Goal: Transaction & Acquisition: Book appointment/travel/reservation

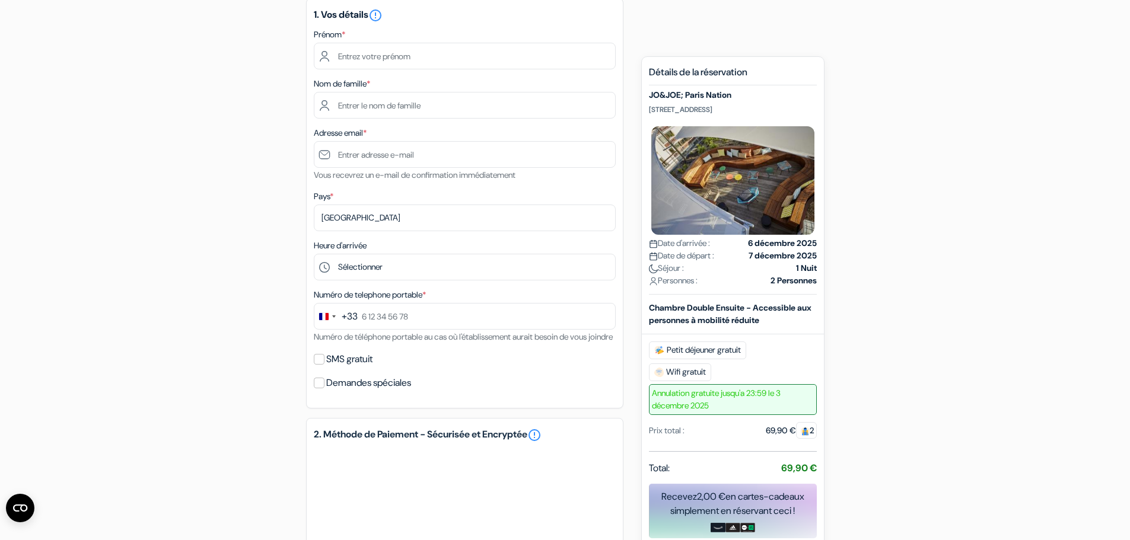
scroll to position [104, 0]
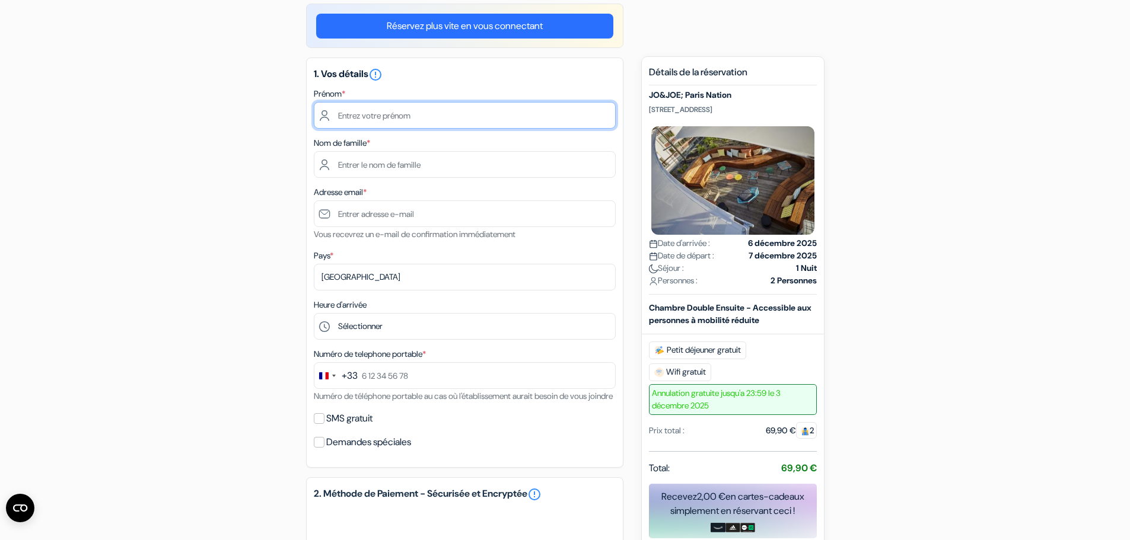
click at [371, 122] on input "text" at bounding box center [465, 115] width 302 height 27
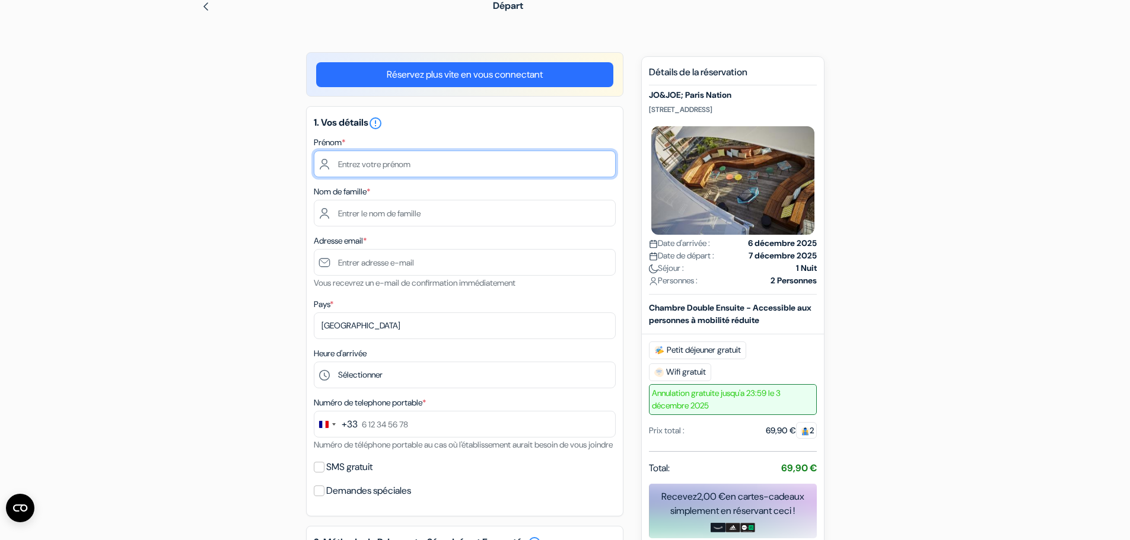
scroll to position [0, 0]
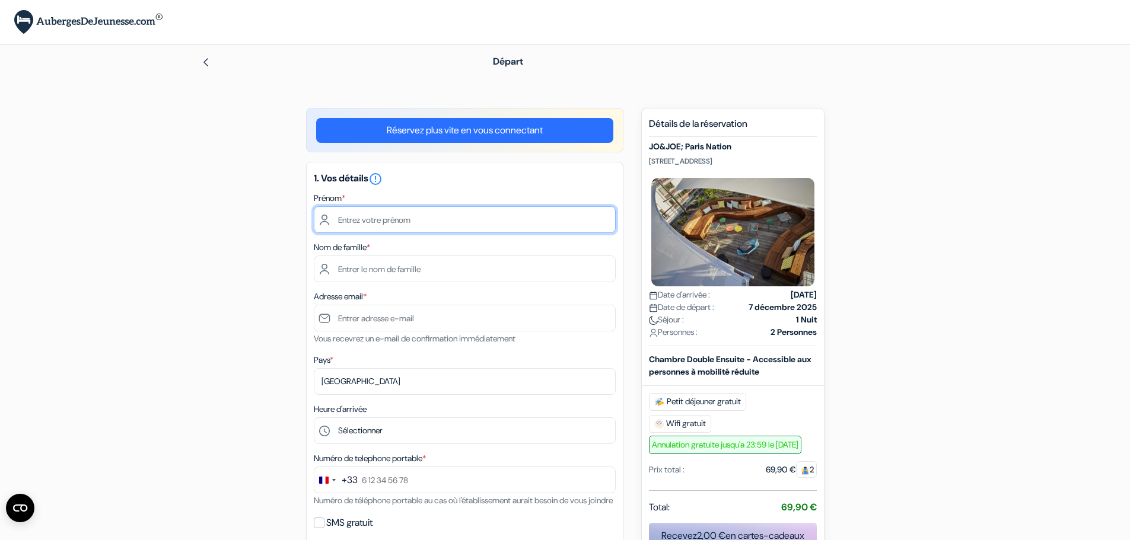
click at [431, 222] on input "text" at bounding box center [465, 219] width 302 height 27
drag, startPoint x: 431, startPoint y: 222, endPoint x: 316, endPoint y: 213, distance: 115.4
click at [316, 213] on input "emma" at bounding box center [465, 219] width 302 height 27
type input "EMMA"
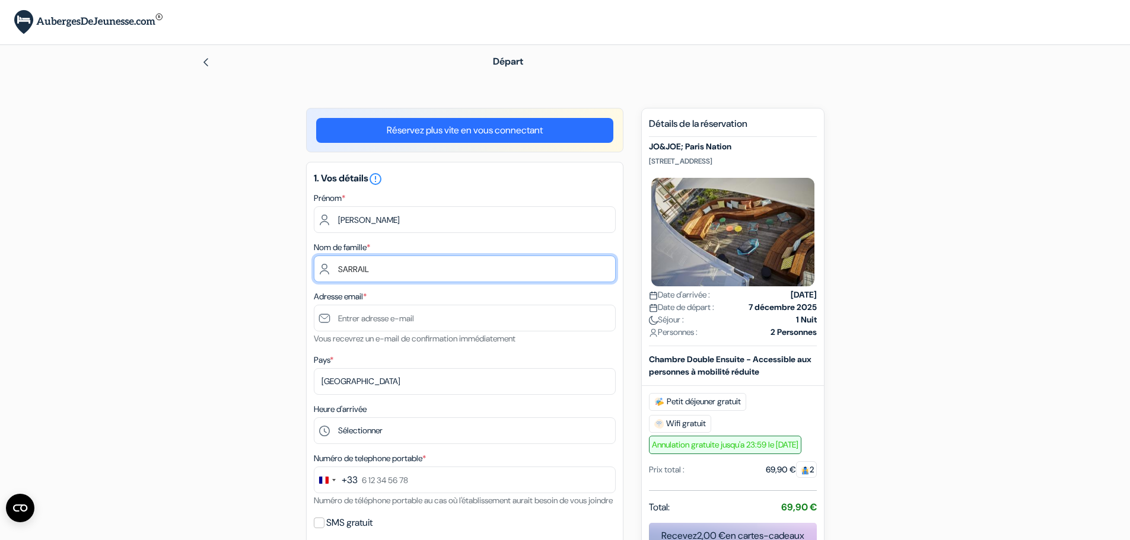
type input "SARRAIL"
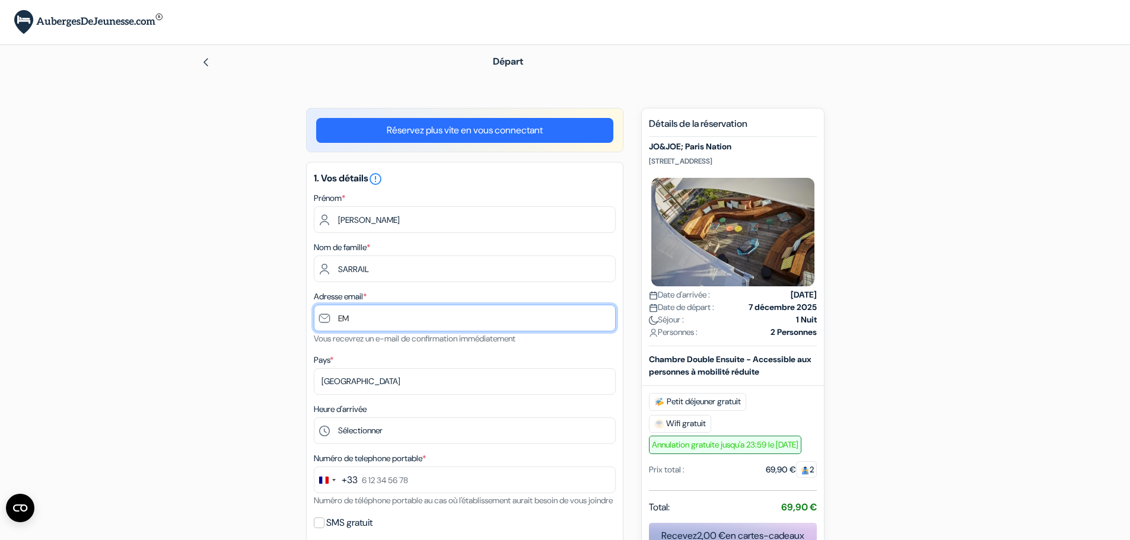
type input "E"
type input "[EMAIL_ADDRESS][DOMAIN_NAME]"
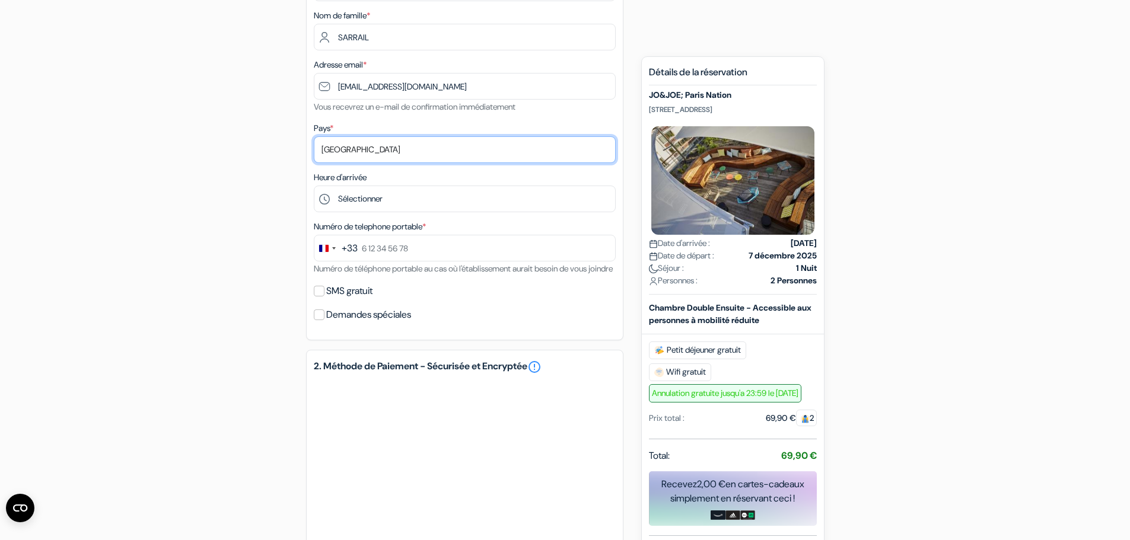
scroll to position [237, 0]
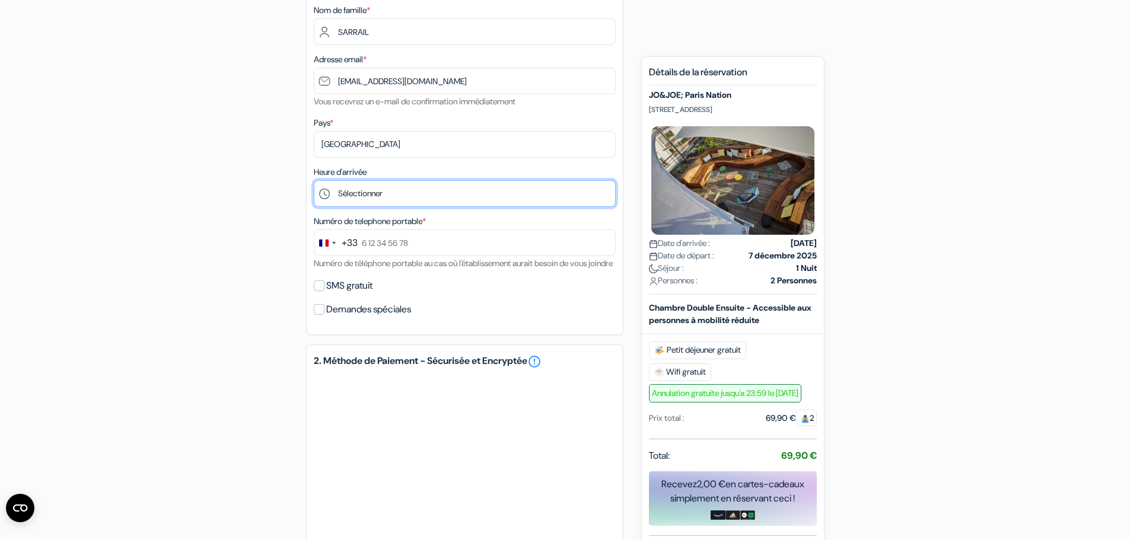
click at [360, 196] on select "Sélectionner 1:00 2:00 3:00 4:00 5:00 6:00 7:00 8:00 9:00 10:00 11:00 12:00 13:…" at bounding box center [465, 193] width 302 height 27
click at [294, 250] on div "add_box JO&JOE; Paris Nation 61 Rue de Buzenval, Paris, France JO&JOE; Paris Na…" at bounding box center [565, 304] width 783 height 866
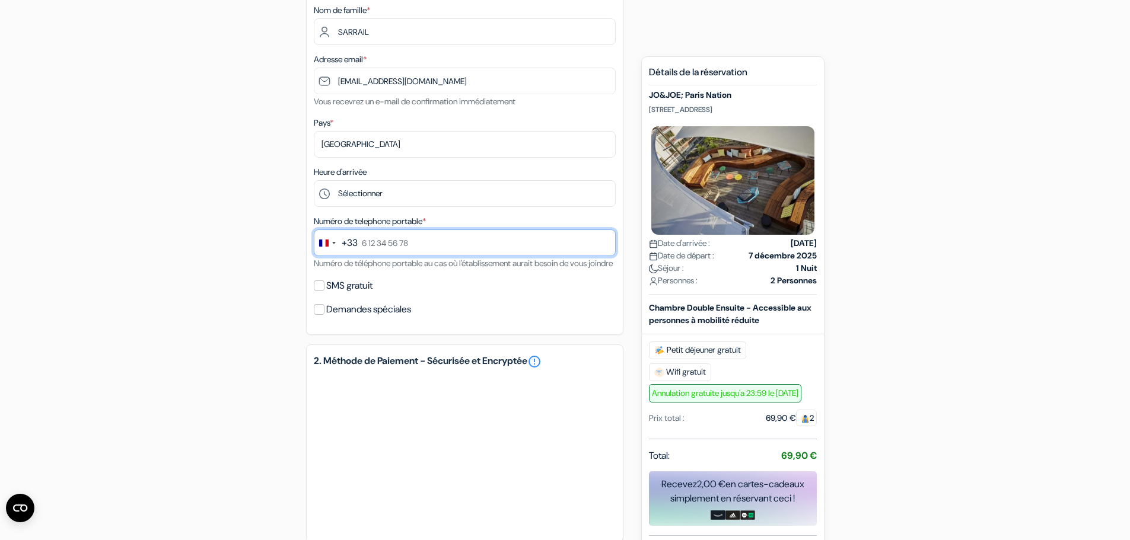
drag, startPoint x: 364, startPoint y: 239, endPoint x: 375, endPoint y: 251, distance: 17.2
click at [364, 239] on input "text" at bounding box center [465, 242] width 302 height 27
type input "7 69 36 56 21"
click at [317, 291] on input "SMS gratuit" at bounding box center [319, 285] width 11 height 11
checkbox input "true"
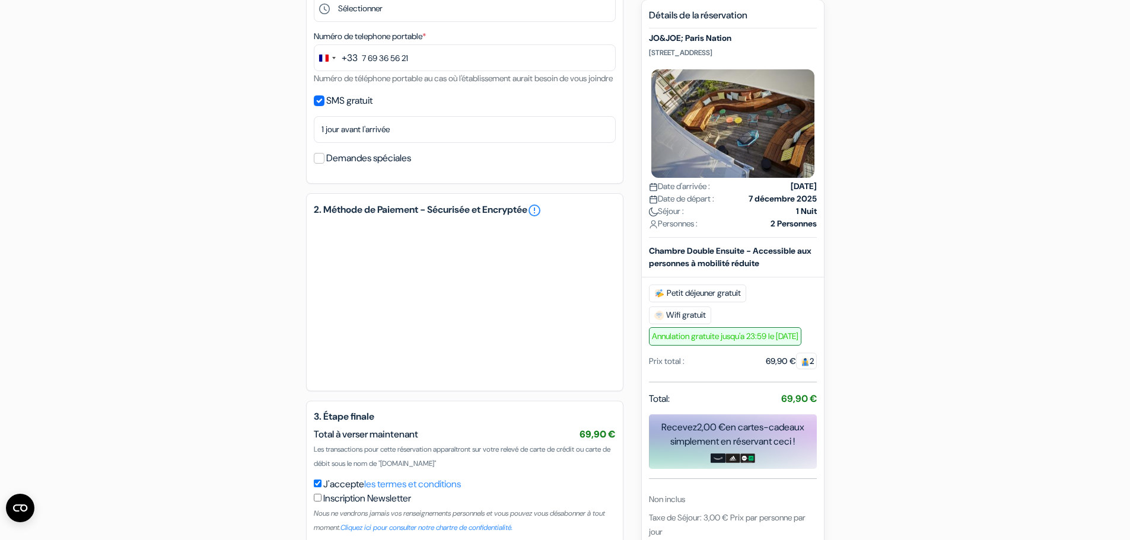
scroll to position [494, 0]
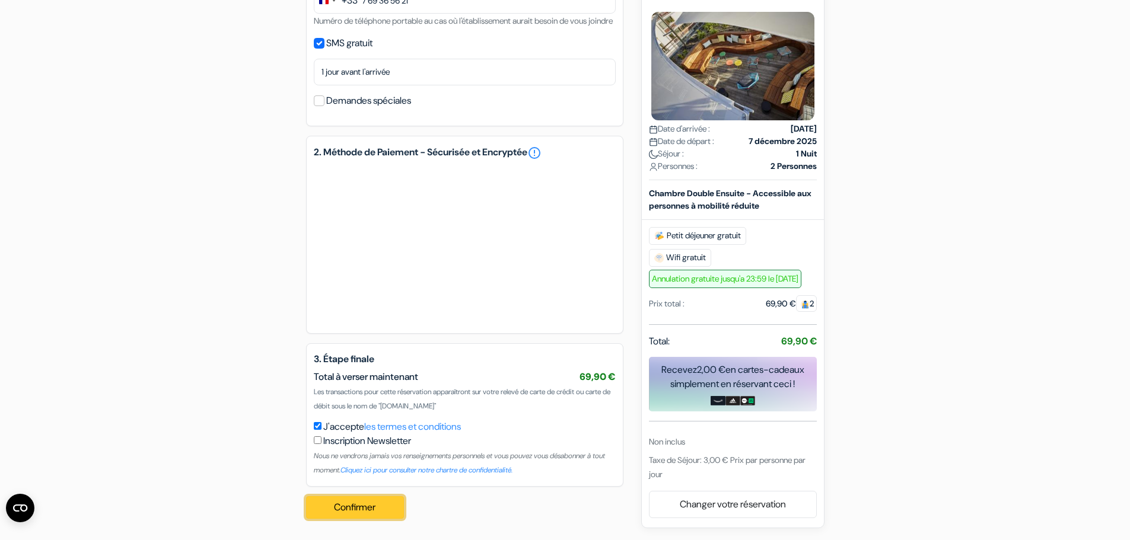
click at [358, 505] on button "Confirmer Loading..." at bounding box center [355, 507] width 98 height 23
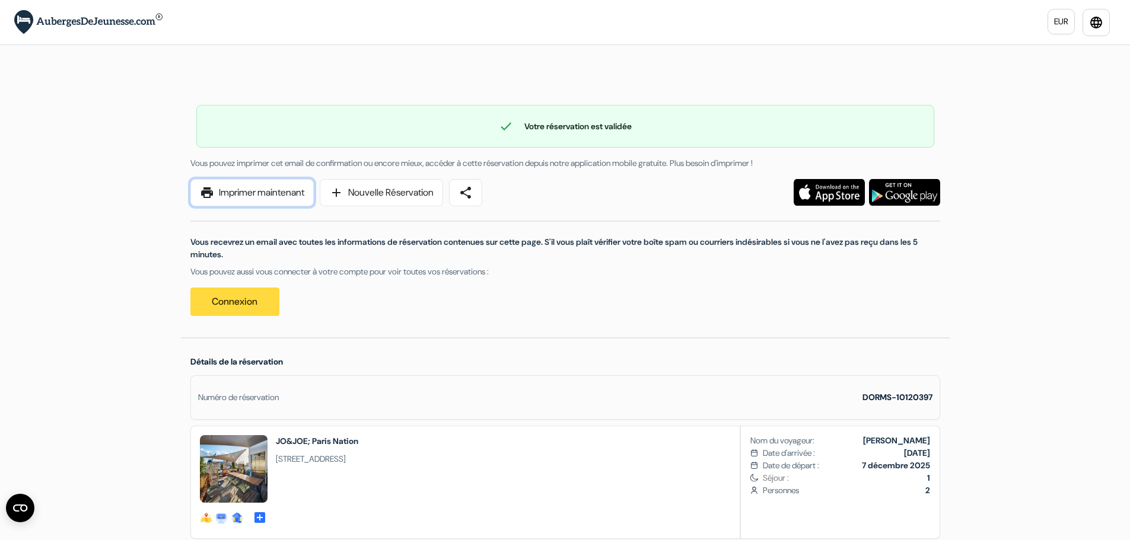
click at [256, 193] on link "print Imprimer maintenant" at bounding box center [251, 192] width 123 height 27
drag, startPoint x: 262, startPoint y: 193, endPoint x: 716, endPoint y: 111, distance: 460.9
click at [262, 193] on link "print Imprimer maintenant" at bounding box center [251, 192] width 123 height 27
